Goal: Check status

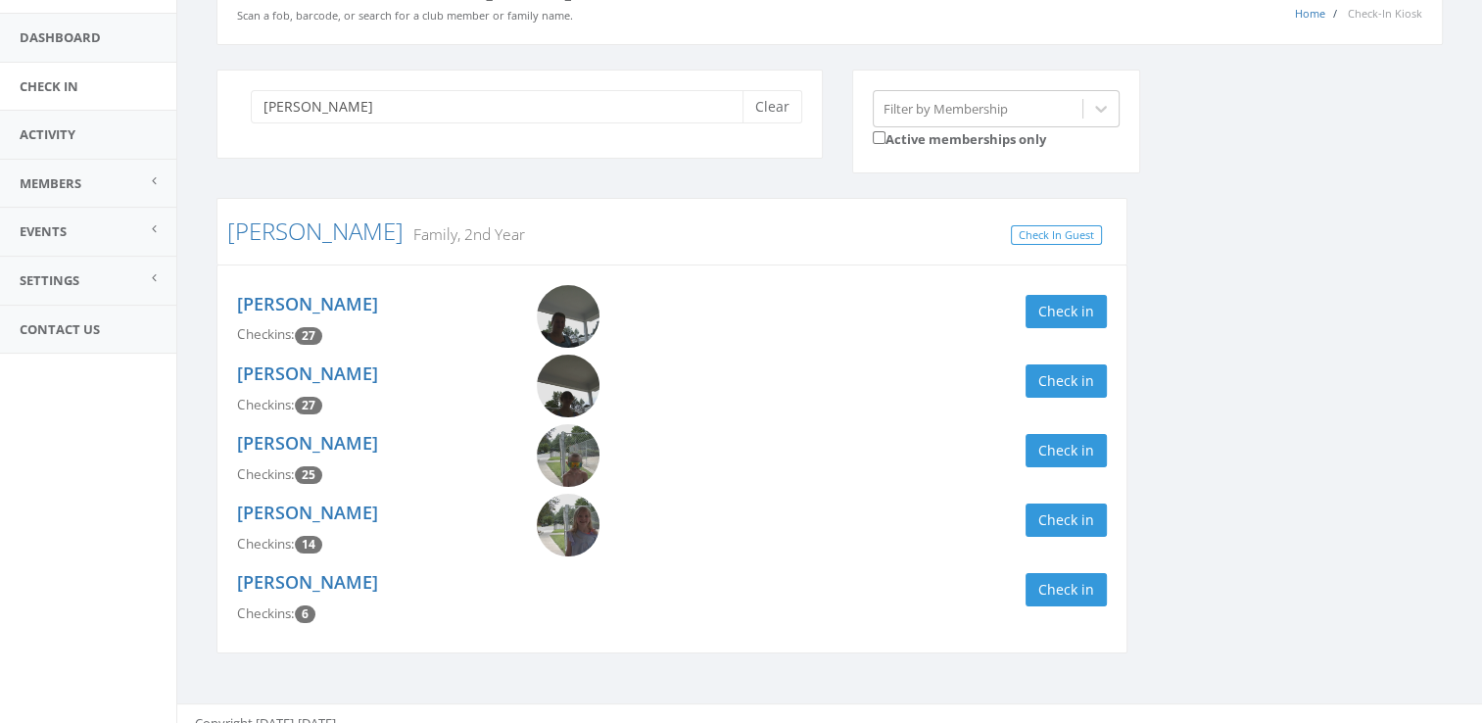
scroll to position [118, 0]
type input "[PERSON_NAME]"
click at [1080, 308] on button "Check in" at bounding box center [1066, 311] width 81 height 33
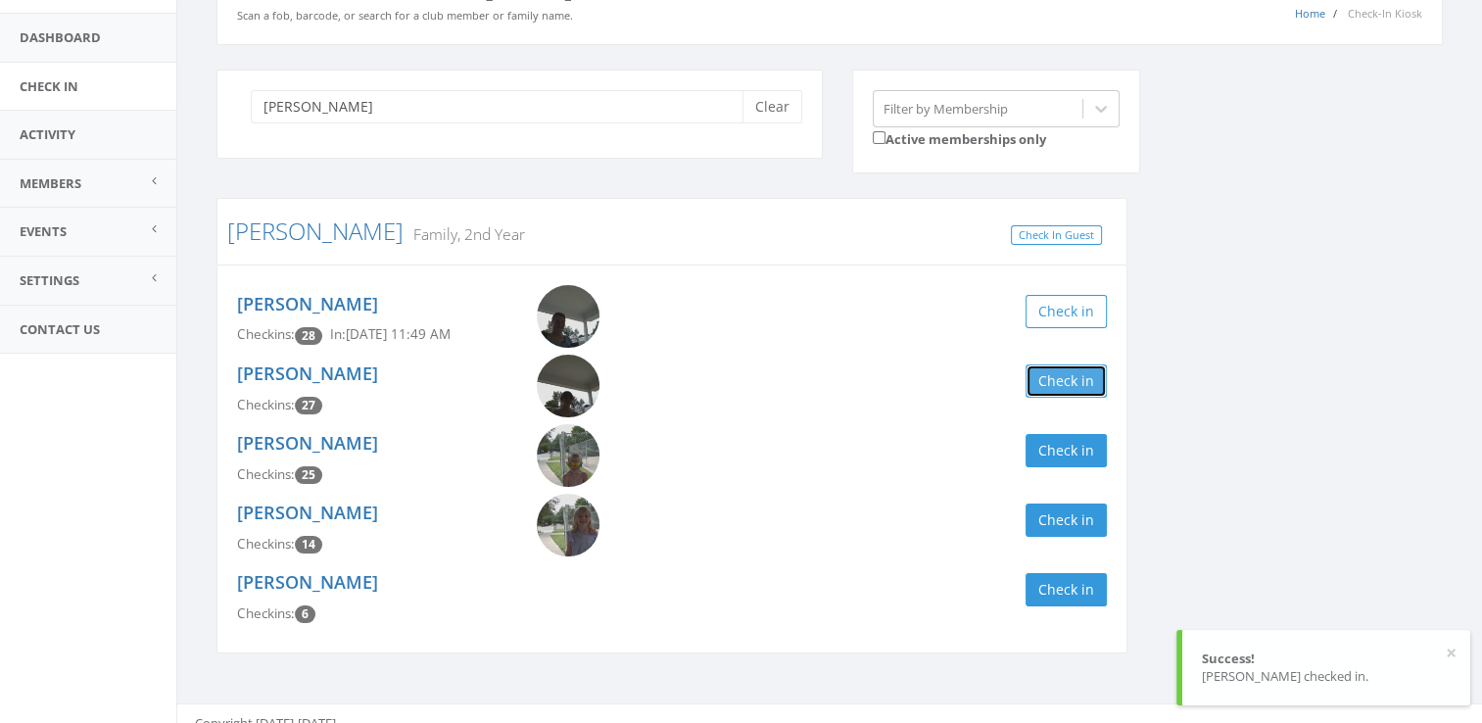
click at [1093, 386] on button "Check in" at bounding box center [1066, 380] width 81 height 33
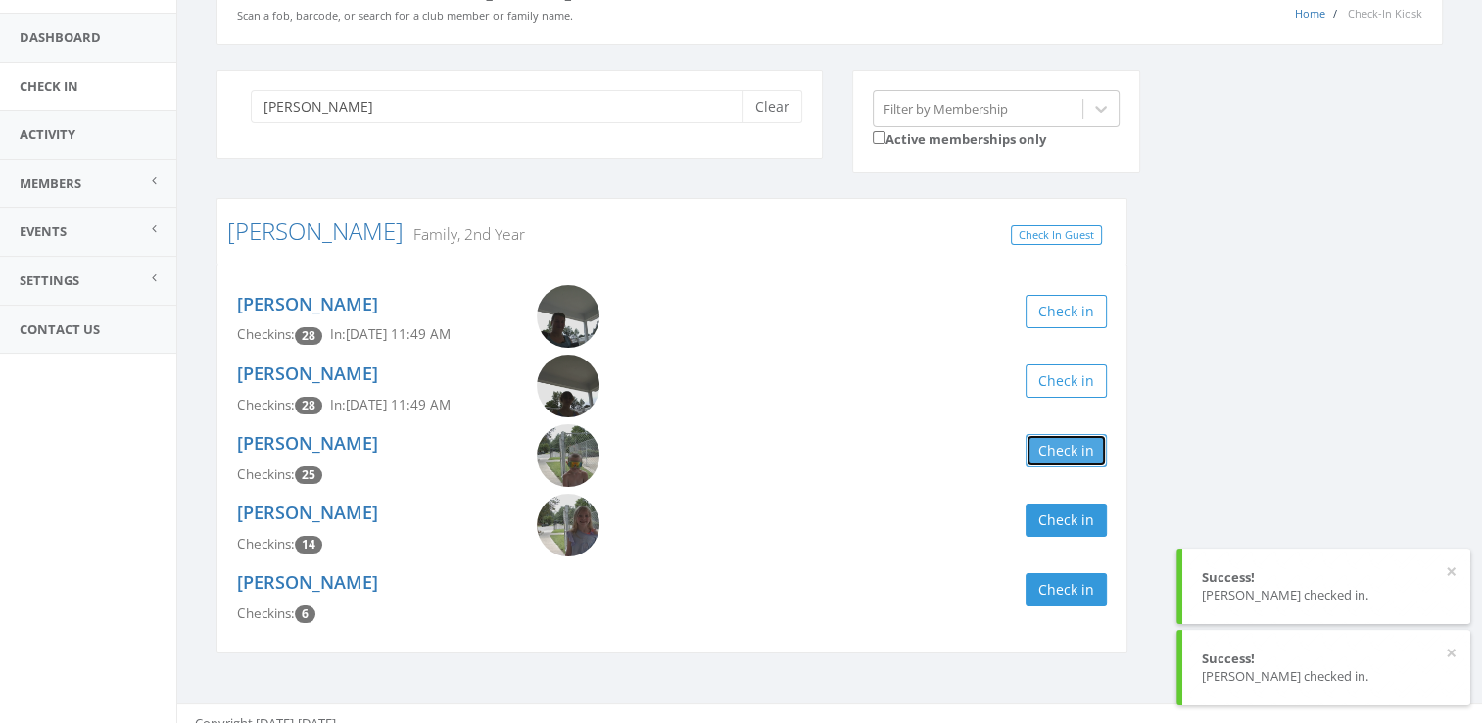
click at [1089, 454] on button "Check in" at bounding box center [1066, 450] width 81 height 33
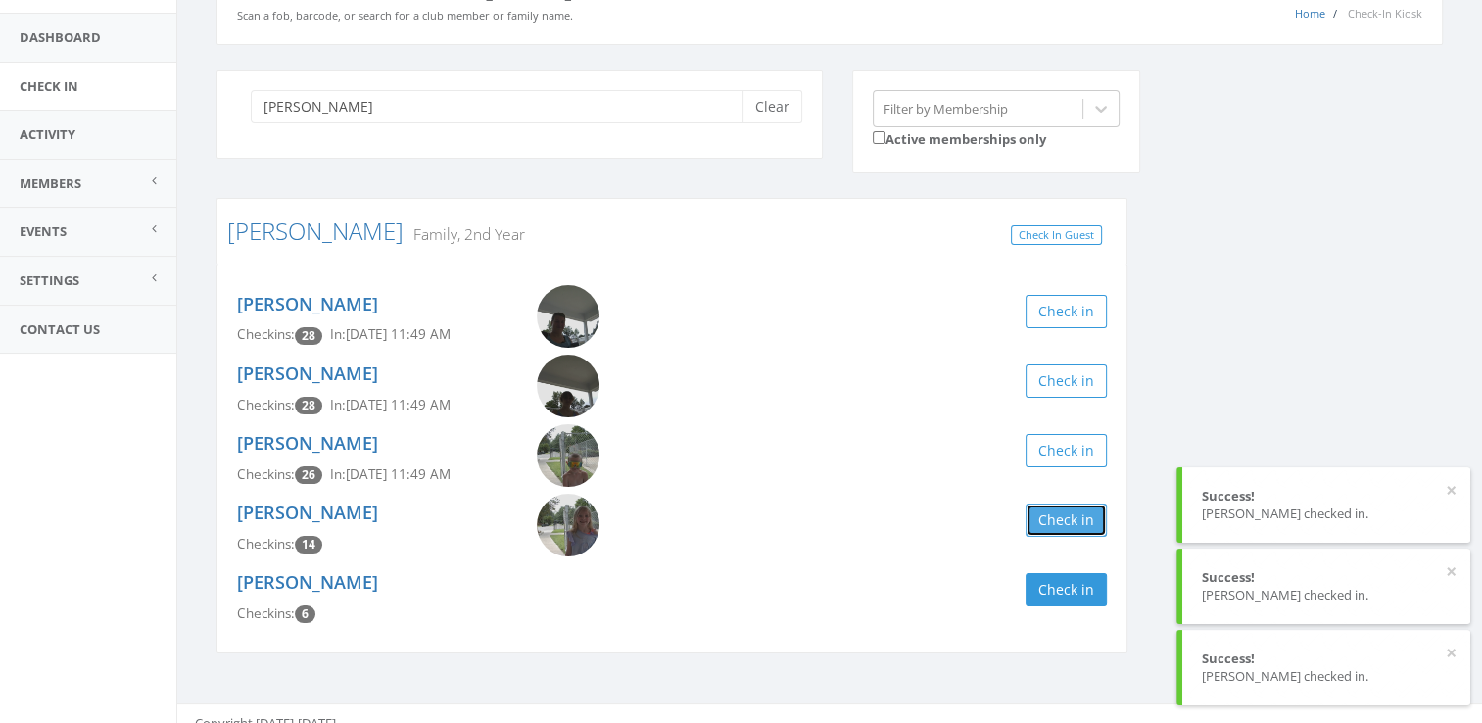
click at [1072, 527] on button "Check in" at bounding box center [1066, 520] width 81 height 33
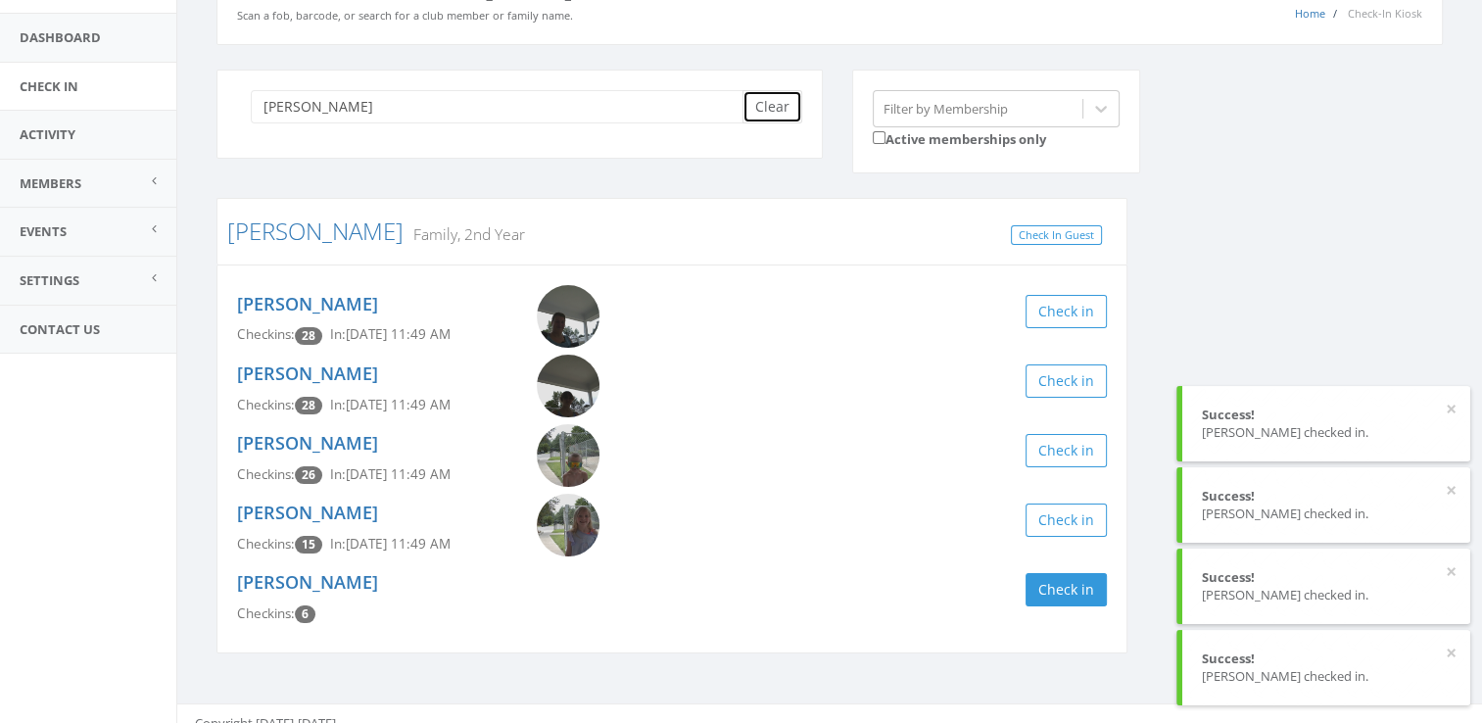
click at [781, 92] on button "Clear" at bounding box center [773, 106] width 60 height 33
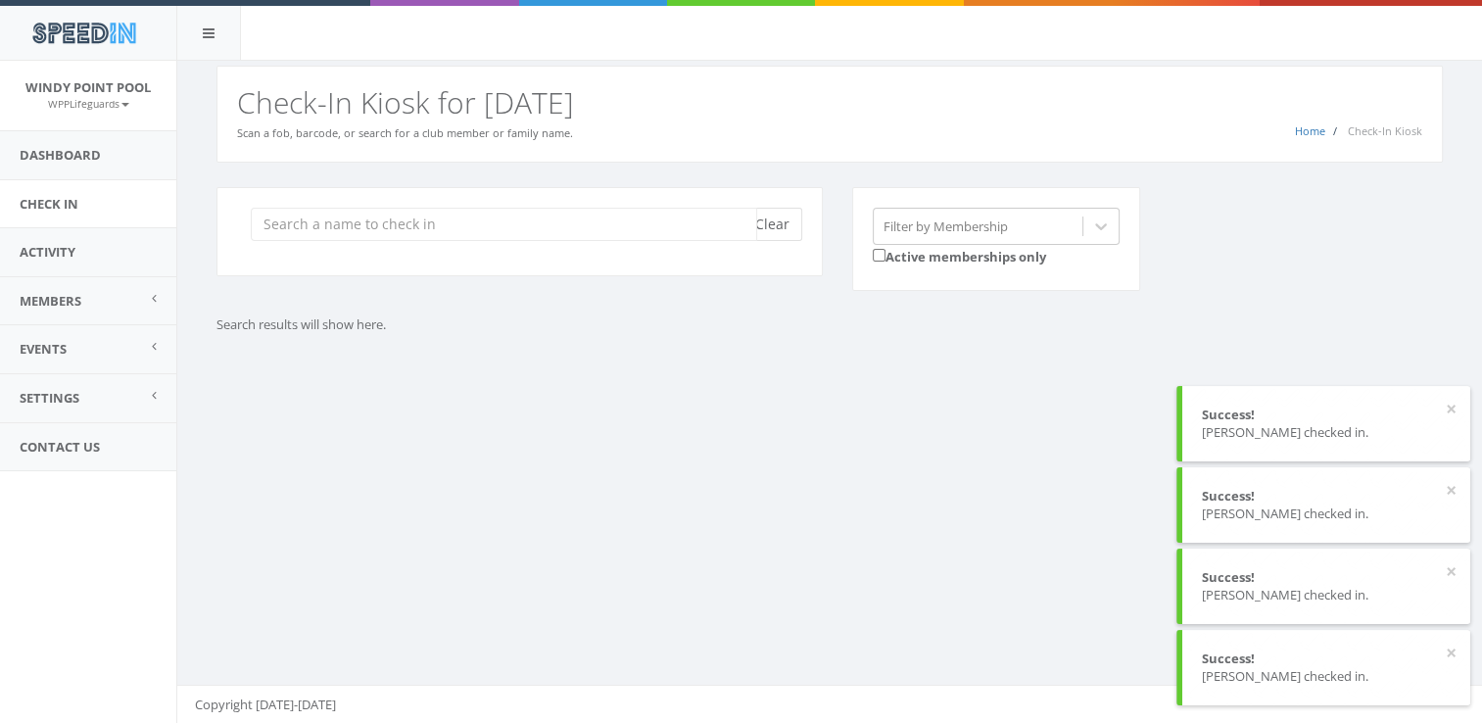
scroll to position [0, 0]
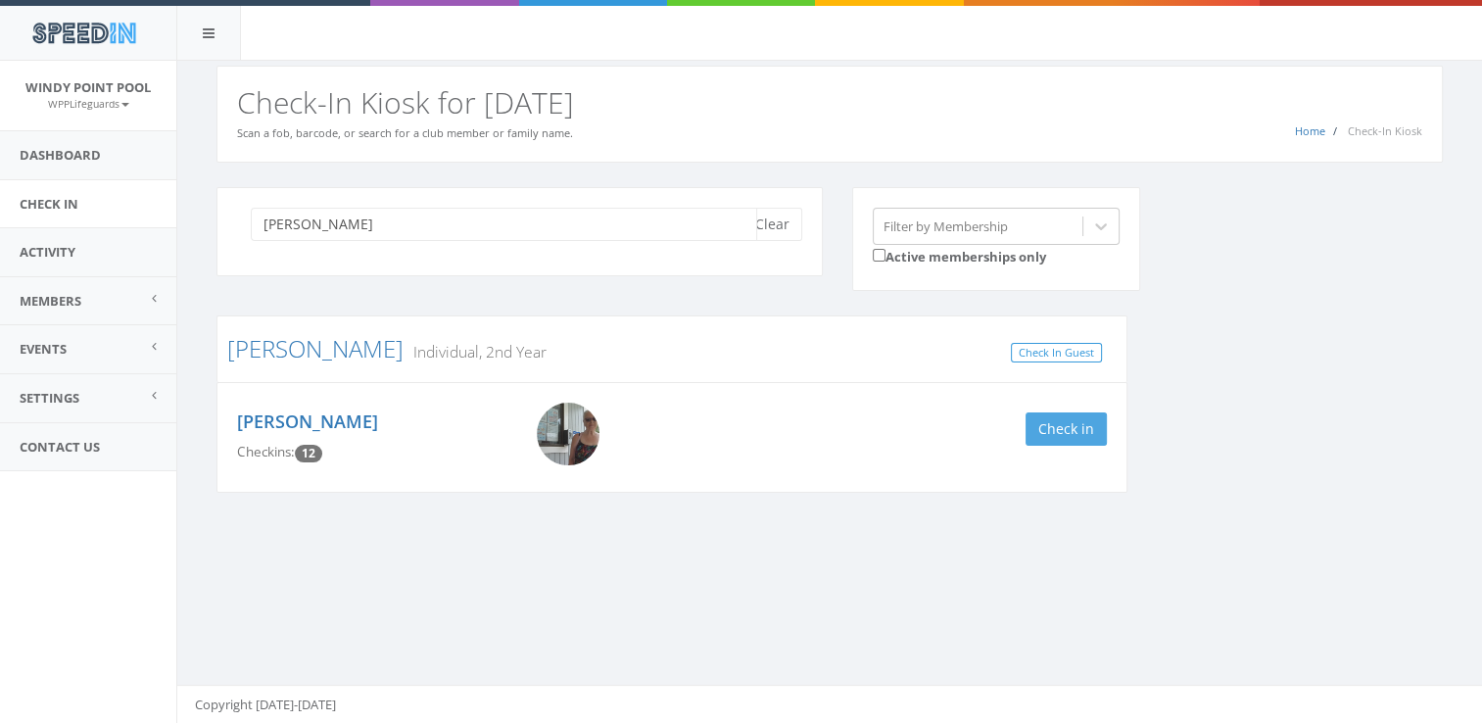
type input "[PERSON_NAME]"
click at [1060, 422] on button "Check in" at bounding box center [1066, 428] width 81 height 33
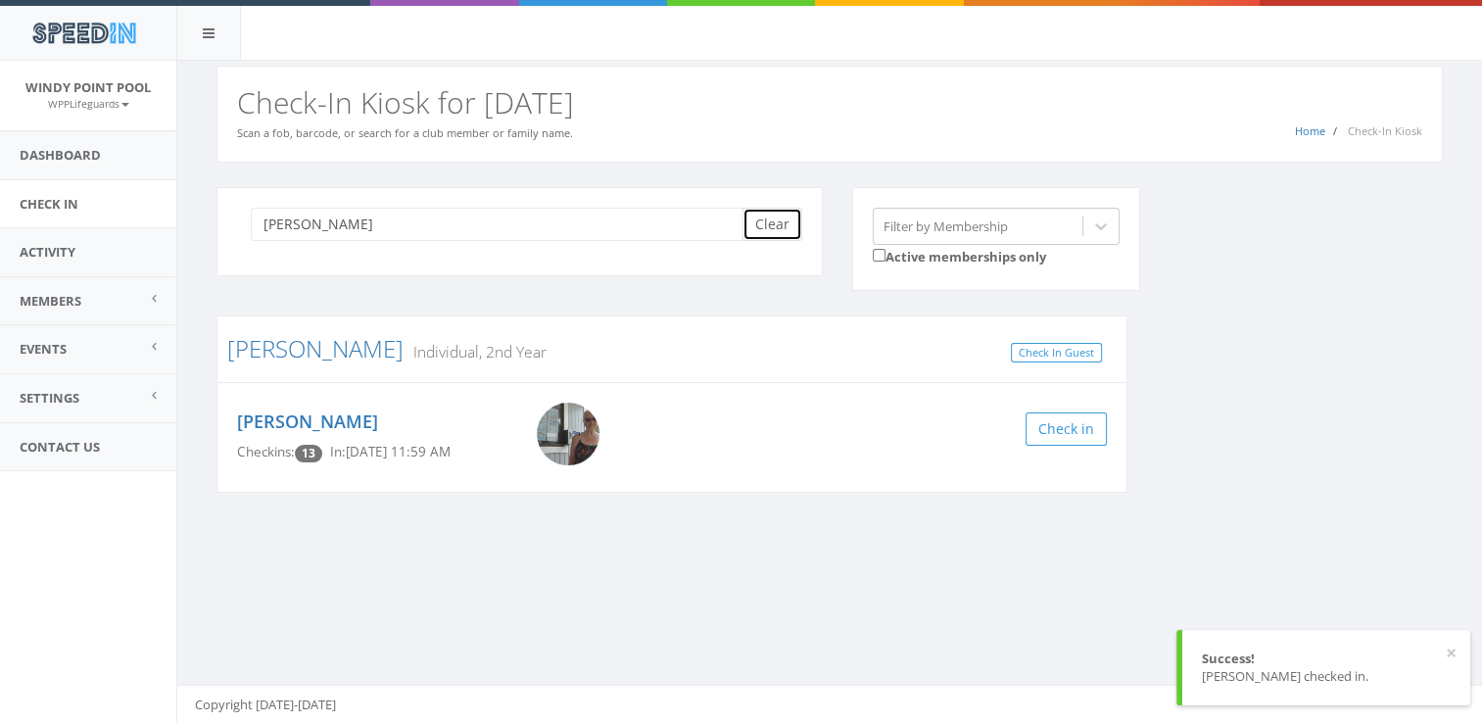
click at [765, 227] on button "Clear" at bounding box center [773, 224] width 60 height 33
